Goal: Task Accomplishment & Management: Use online tool/utility

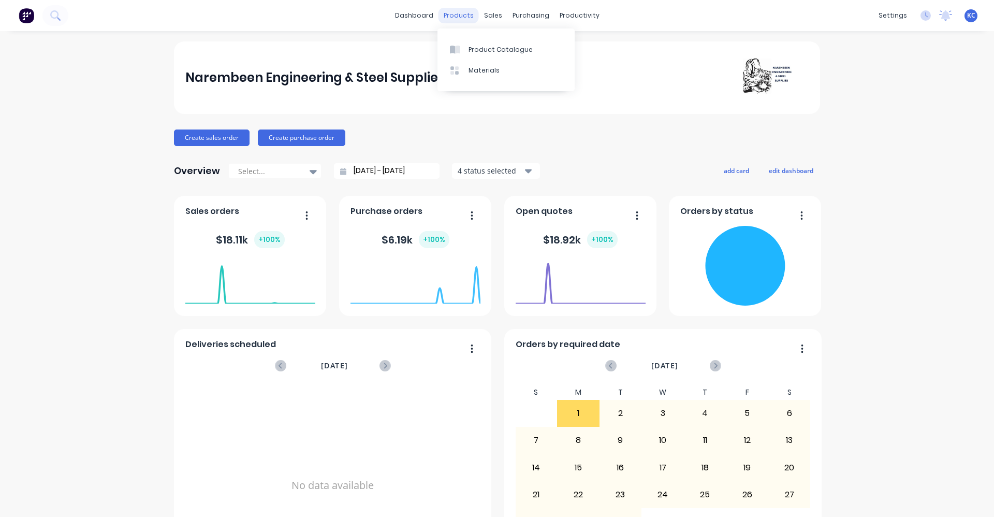
click at [452, 17] on div "products" at bounding box center [458, 16] width 40 height 16
click at [488, 51] on div "Product Catalogue" at bounding box center [500, 49] width 64 height 9
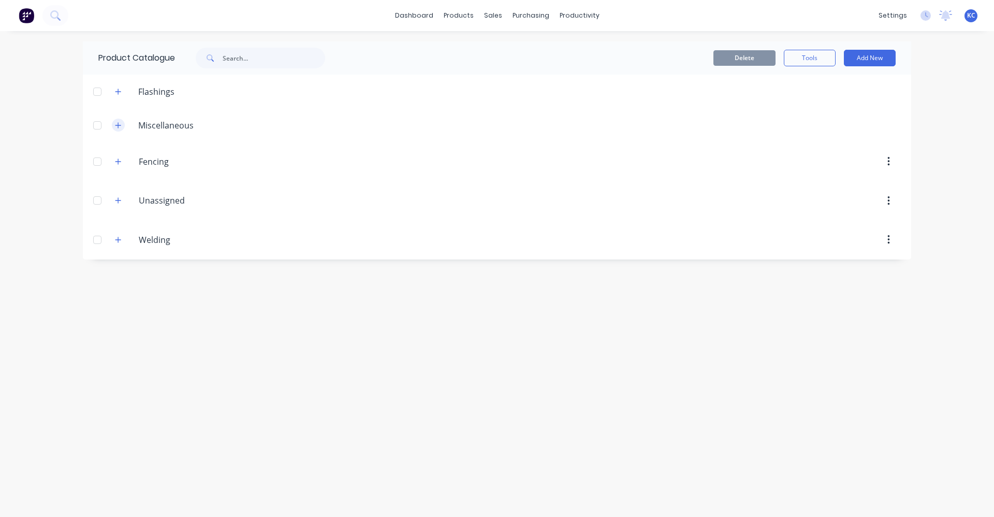
click at [113, 126] on button "button" at bounding box center [118, 125] width 13 height 13
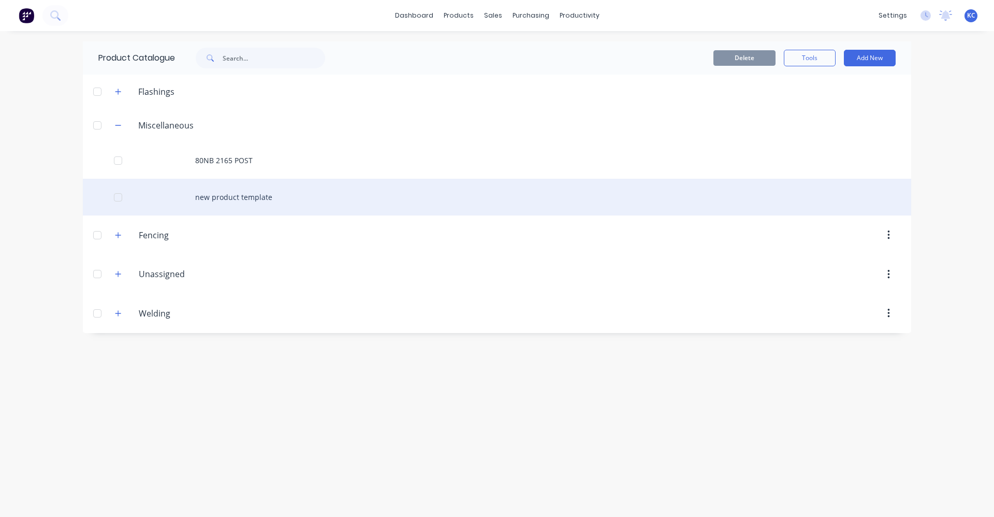
click at [238, 200] on div "new product template" at bounding box center [497, 197] width 828 height 37
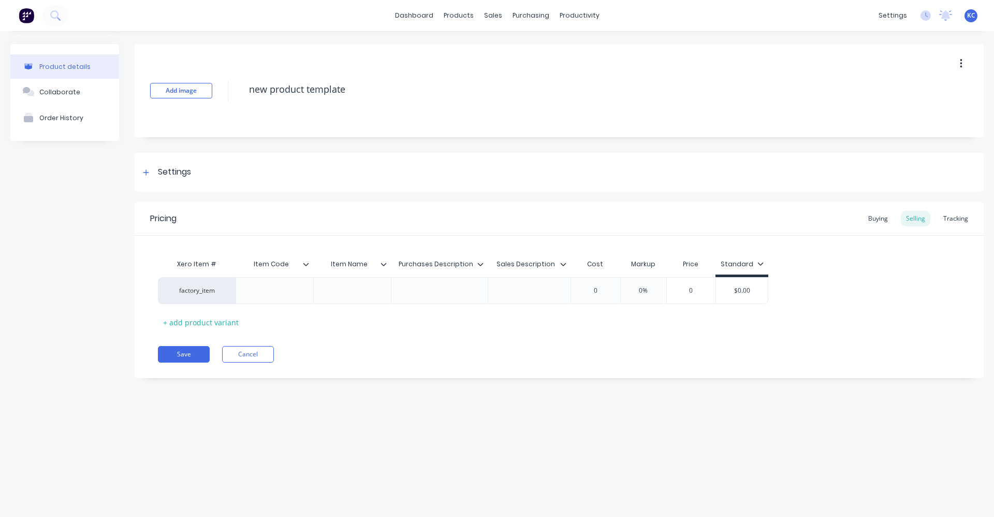
click at [963, 65] on button "button" at bounding box center [961, 63] width 24 height 19
click at [921, 91] on span "Duplicate" at bounding box center [923, 90] width 78 height 11
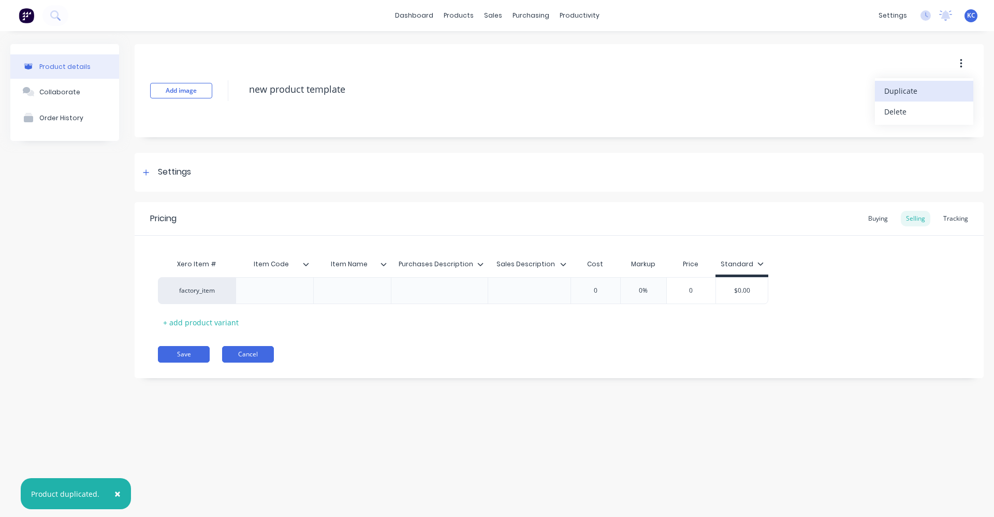
click at [250, 351] on button "Cancel" at bounding box center [248, 354] width 52 height 17
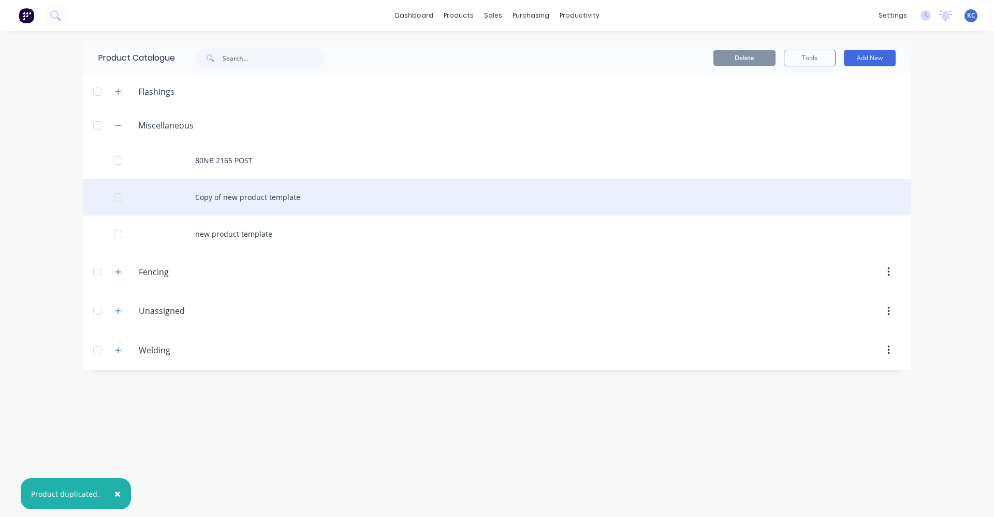
click at [230, 197] on div "Copy of new product template" at bounding box center [497, 197] width 828 height 37
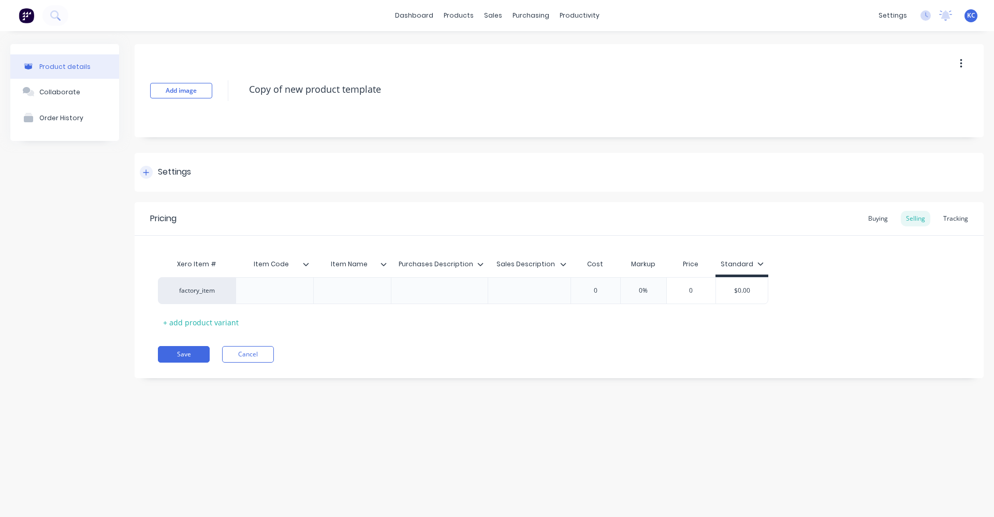
click at [143, 177] on div at bounding box center [146, 172] width 13 height 13
type textarea "x"
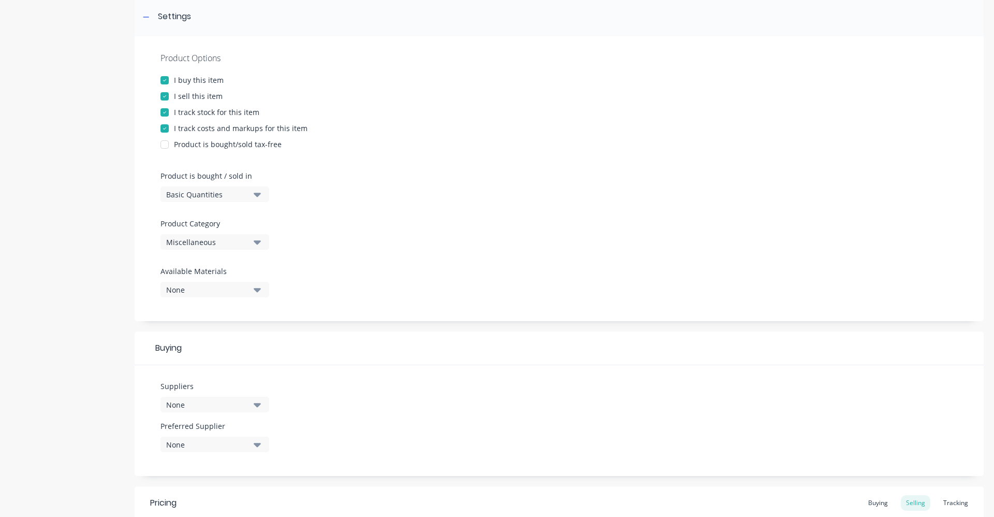
scroll to position [207, 0]
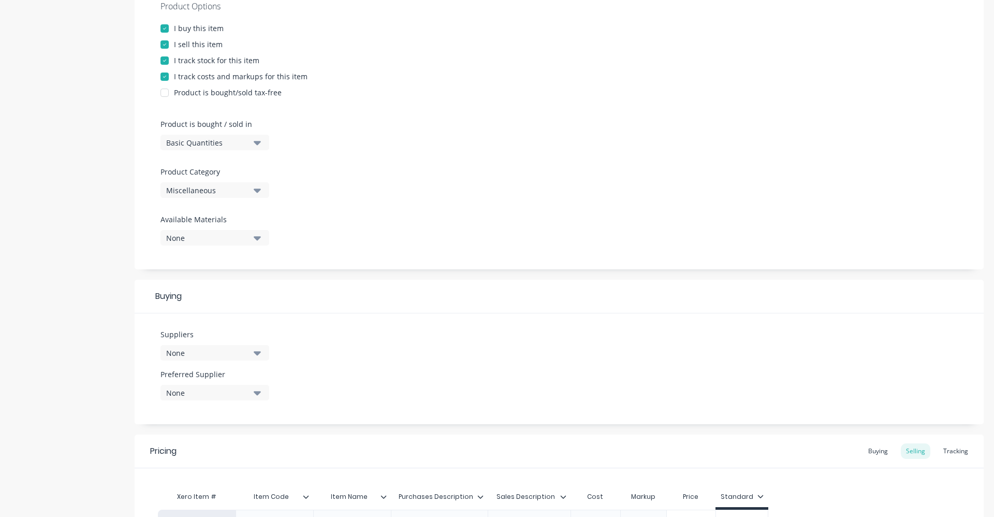
click at [257, 196] on button "Miscellaneous" at bounding box center [214, 190] width 109 height 16
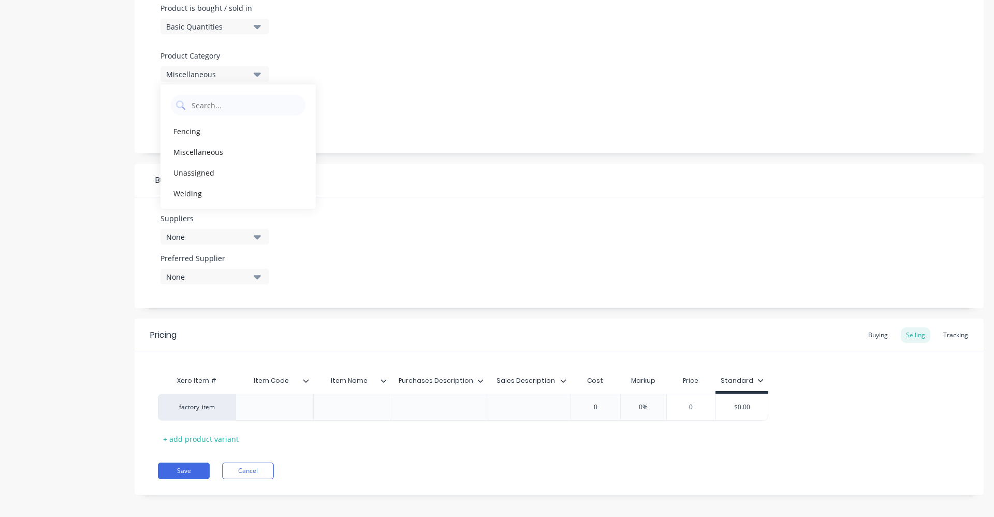
scroll to position [329, 0]
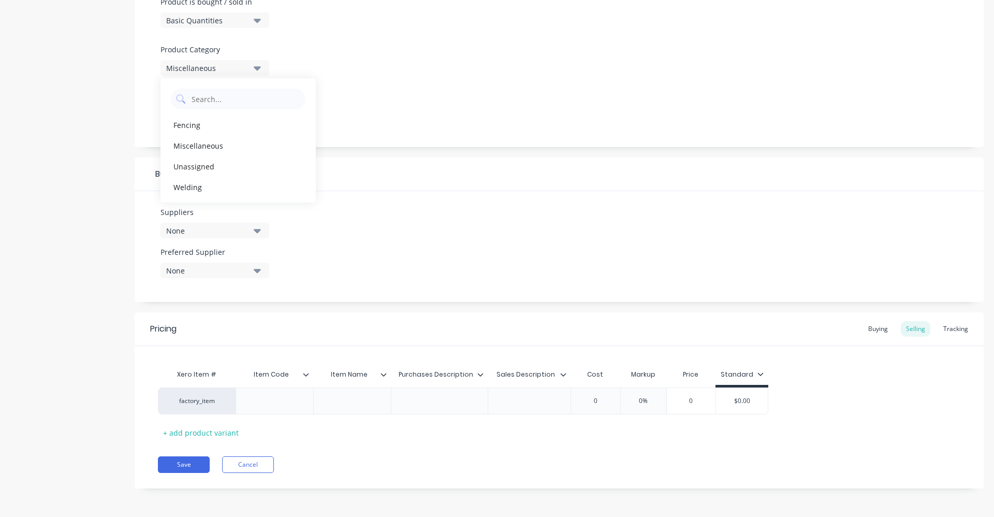
click at [422, 223] on div "Suppliers None Preferred Supplier None No options..." at bounding box center [559, 246] width 849 height 111
click at [874, 334] on div "Buying" at bounding box center [878, 329] width 30 height 16
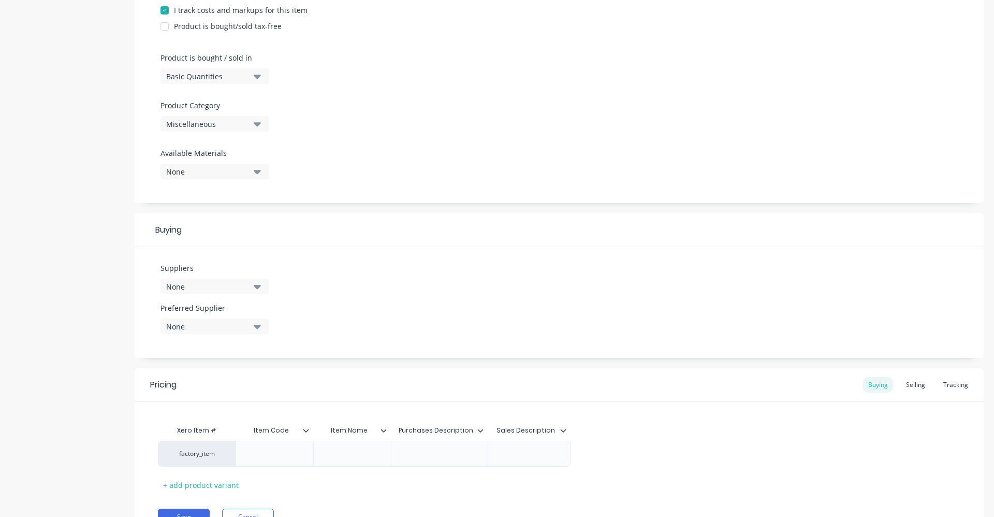
scroll to position [274, 0]
click at [253, 284] on button "None" at bounding box center [214, 286] width 109 height 16
click at [410, 263] on div "Suppliers None 4WD SUPA Centre AFGRI AGRIPARTS & REPAIRS AMAC MECHANICAL AMAZON…" at bounding box center [559, 301] width 849 height 111
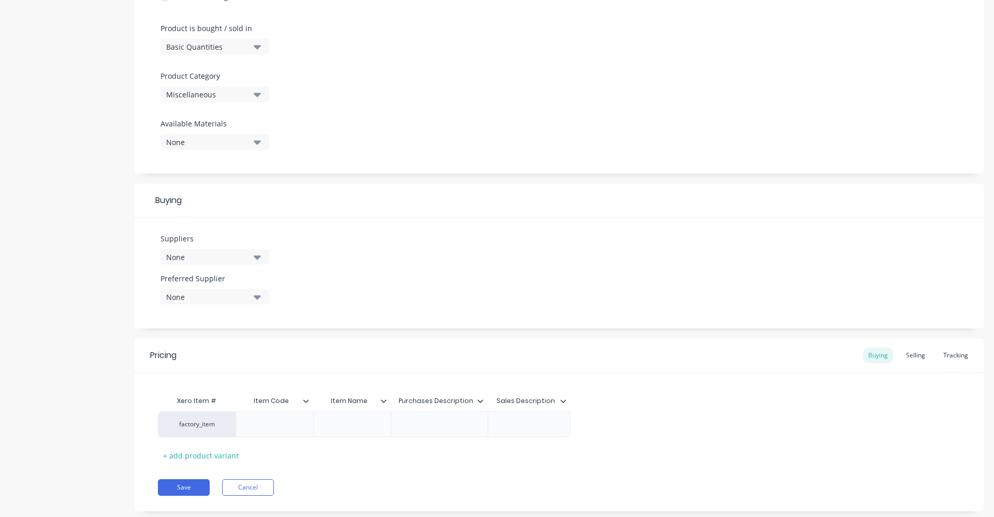
scroll to position [326, 0]
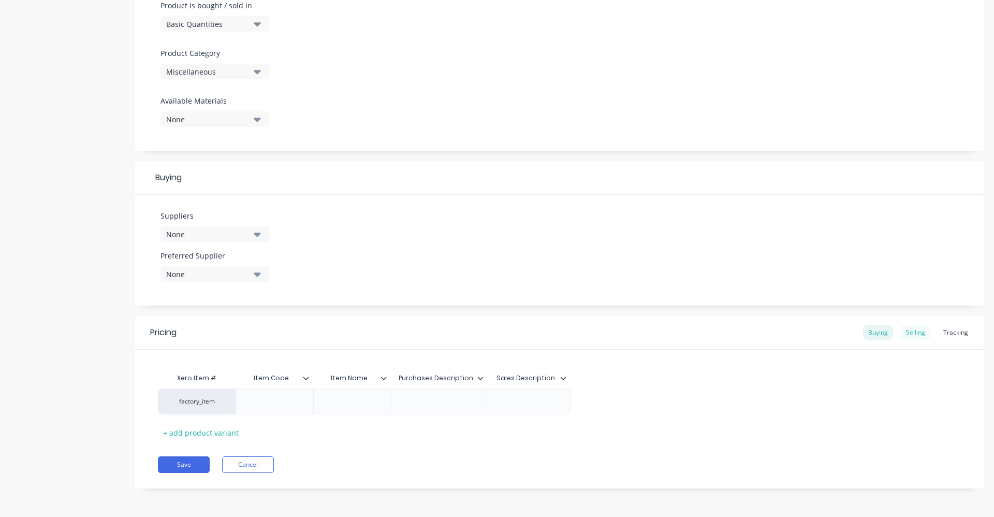
click at [917, 332] on div "Selling" at bounding box center [916, 333] width 30 height 16
